Goal: Navigation & Orientation: Go to known website

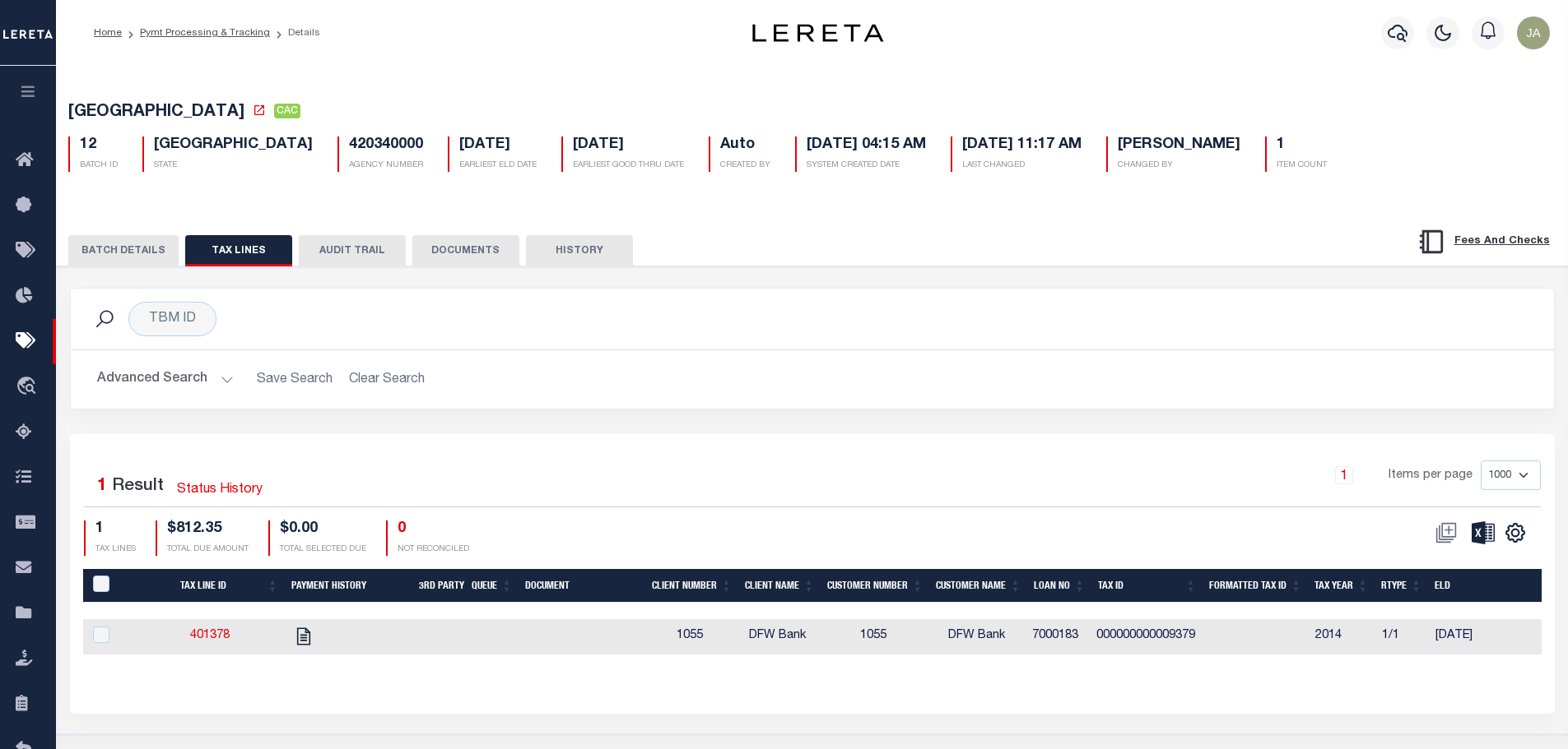
scroll to position [0, 1256]
